Goal: Navigation & Orientation: Go to known website

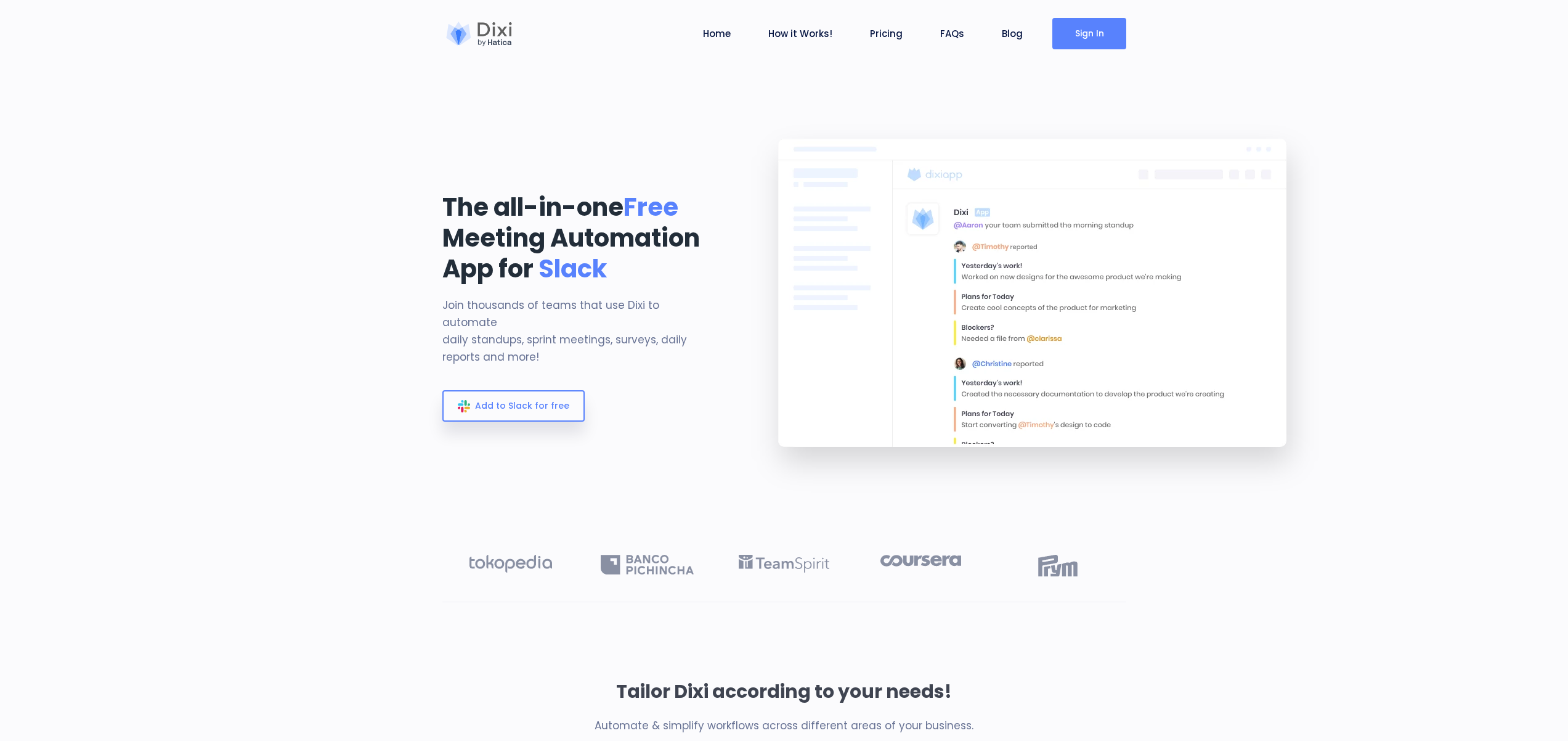
click at [1098, 35] on link "Sign In" at bounding box center [1089, 34] width 74 height 32
click at [1102, 32] on link "Sign In" at bounding box center [1089, 34] width 74 height 32
click at [1103, 24] on link "Sign In" at bounding box center [1089, 34] width 74 height 32
click at [1085, 28] on link "Sign In" at bounding box center [1089, 34] width 74 height 32
